Goal: Check status

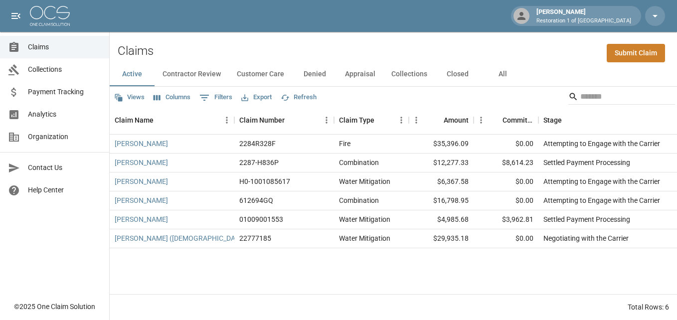
click at [500, 71] on button "All" at bounding box center [502, 74] width 45 height 24
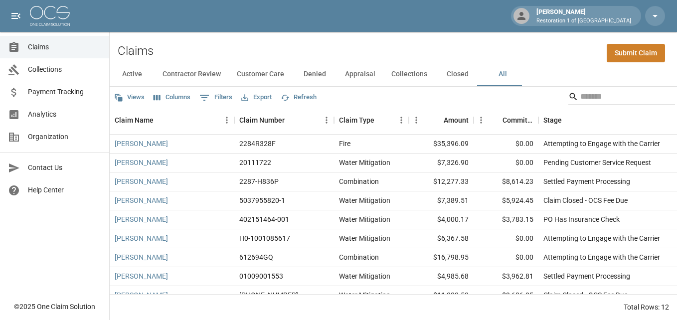
click at [136, 74] on button "Active" at bounding box center [132, 74] width 45 height 24
click at [564, 309] on div "Total Rows: 12" at bounding box center [393, 307] width 567 height 26
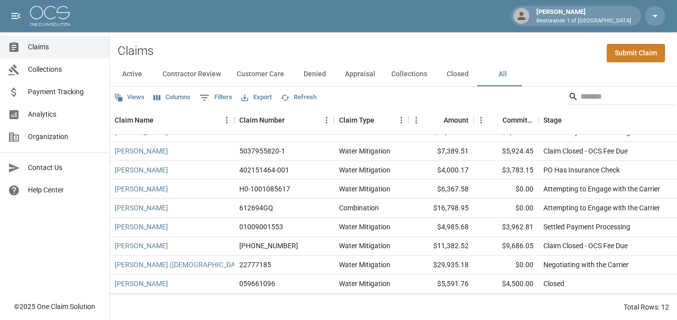
scroll to position [75, 0]
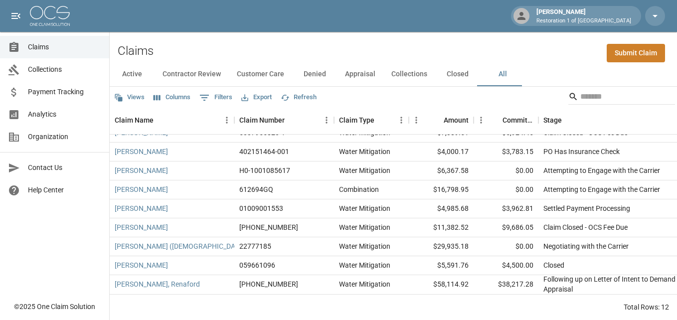
click at [132, 72] on button "Active" at bounding box center [132, 74] width 45 height 24
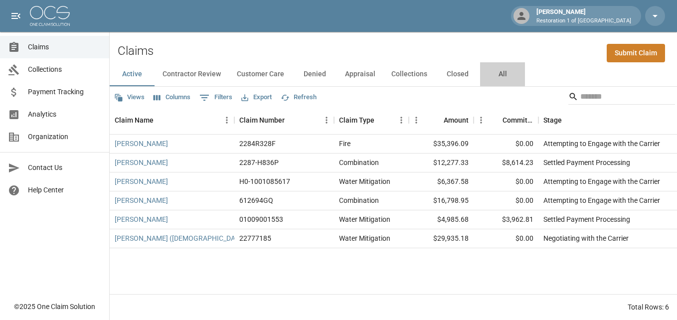
click at [498, 75] on button "All" at bounding box center [502, 74] width 45 height 24
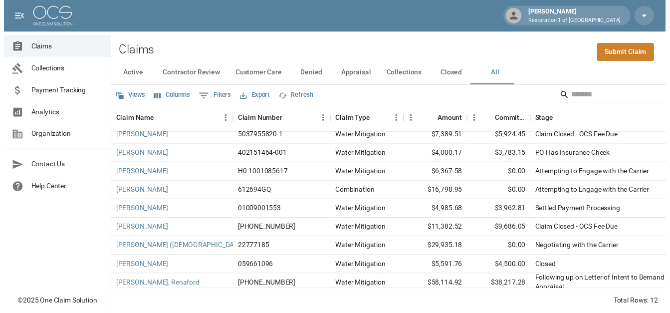
scroll to position [75, 0]
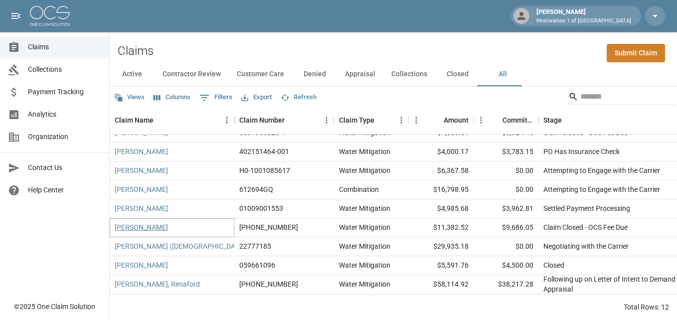
click at [149, 222] on link "[PERSON_NAME]" at bounding box center [141, 227] width 53 height 10
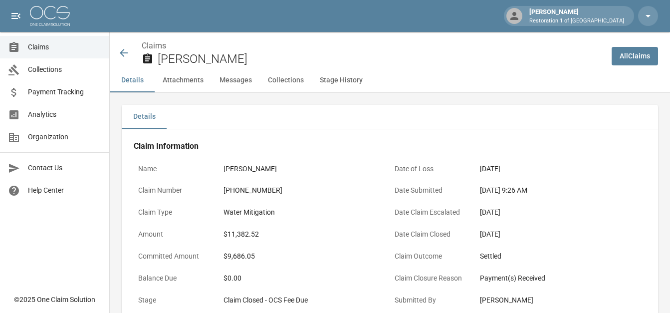
click at [647, 57] on link "All Claims" at bounding box center [634, 56] width 46 height 18
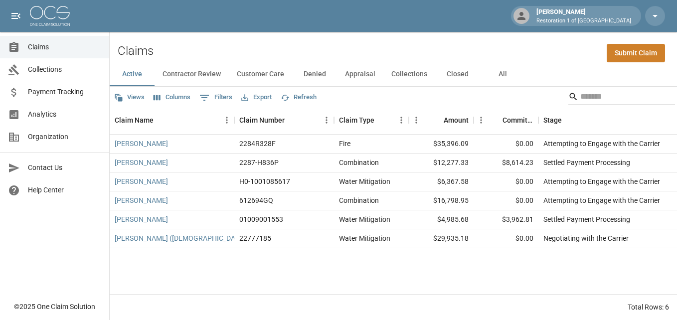
click at [500, 73] on button "All" at bounding box center [502, 74] width 45 height 24
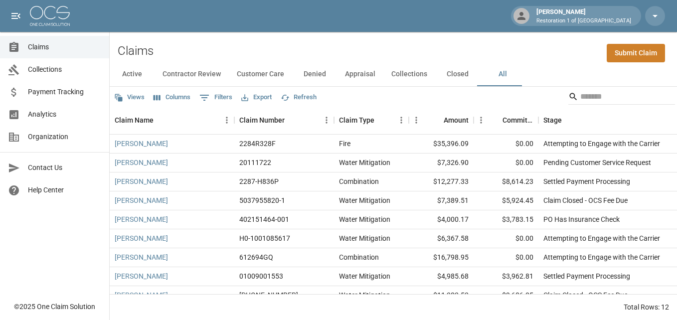
scroll to position [75, 0]
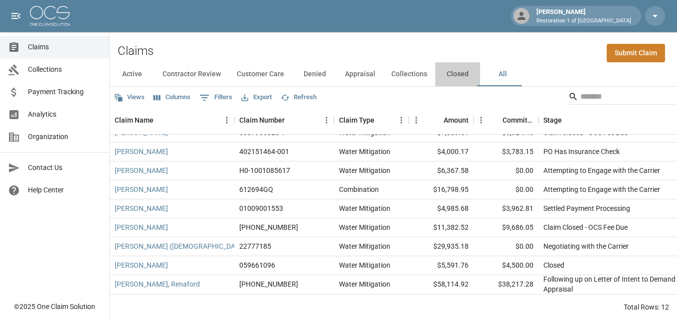
click at [454, 72] on button "Closed" at bounding box center [457, 74] width 45 height 24
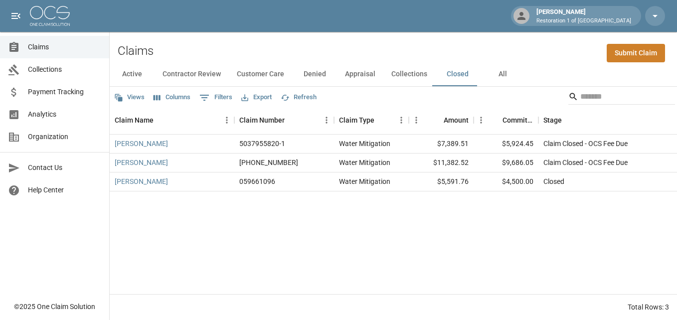
click at [543, 237] on div "[PERSON_NAME] 5037955820-1 Water Mitigation $7,389.51 $5,924.45 Claim Closed - …" at bounding box center [576, 215] width 932 height 160
